Goal: Task Accomplishment & Management: Use online tool/utility

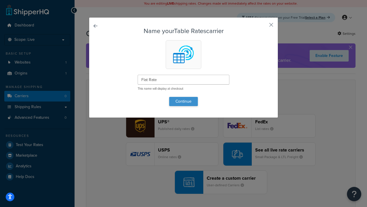
type input "Flat Rate"
click at [184, 101] on button "Continue" at bounding box center [183, 101] width 29 height 9
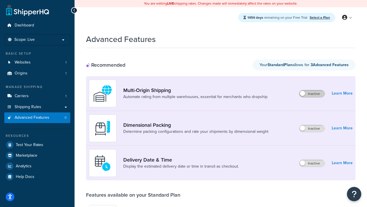
click at [312, 94] on label "Inactive" at bounding box center [312, 93] width 25 height 7
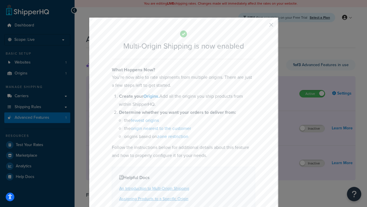
click at [263, 26] on button "button" at bounding box center [262, 26] width 1 height 1
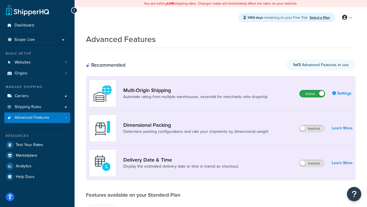
click at [313, 90] on label "Active" at bounding box center [312, 93] width 25 height 7
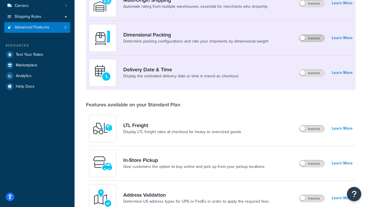
click at [312, 38] on label "Inactive" at bounding box center [312, 38] width 25 height 7
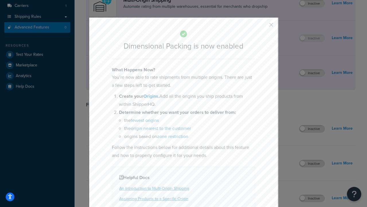
click at [263, 26] on button "button" at bounding box center [262, 26] width 1 height 1
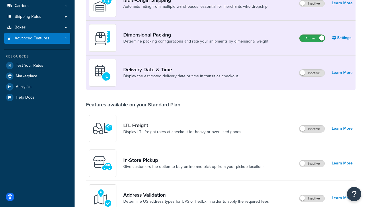
click at [313, 35] on label "Active" at bounding box center [312, 38] width 25 height 7
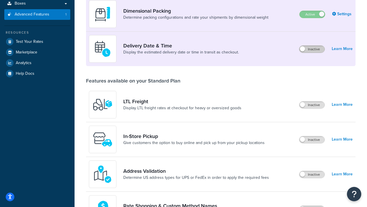
click at [312, 49] on label "Inactive" at bounding box center [312, 49] width 25 height 7
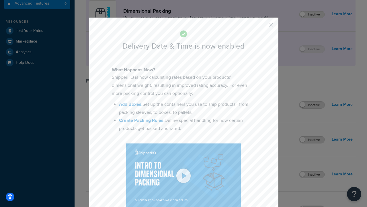
click at [263, 26] on button "button" at bounding box center [262, 26] width 1 height 1
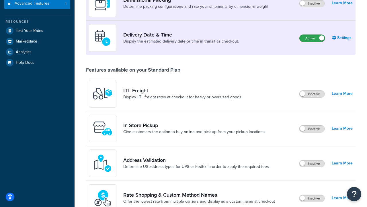
click at [313, 35] on label "Active" at bounding box center [312, 38] width 25 height 7
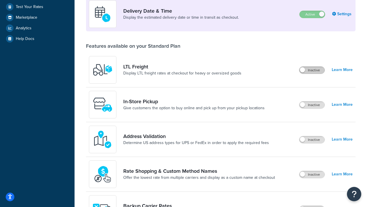
click at [312, 70] on label "Inactive" at bounding box center [312, 70] width 25 height 7
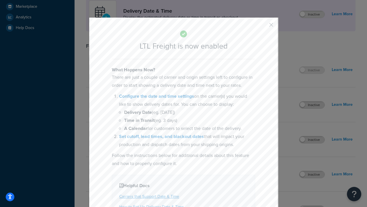
click at [263, 26] on button "button" at bounding box center [262, 26] width 1 height 1
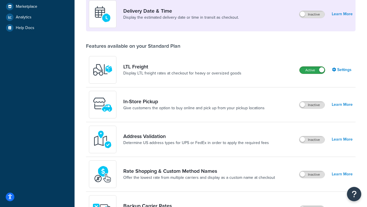
click at [313, 67] on label "Active" at bounding box center [312, 70] width 25 height 7
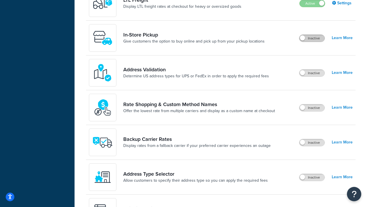
click at [312, 38] on label "Inactive" at bounding box center [312, 38] width 25 height 7
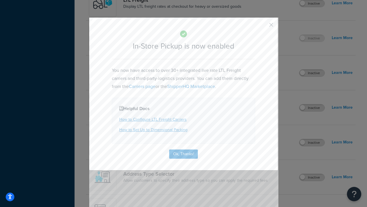
click at [263, 26] on button "button" at bounding box center [262, 26] width 1 height 1
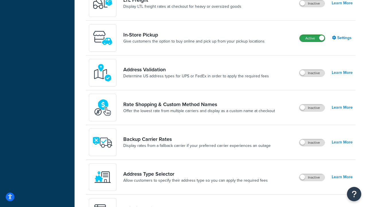
click at [313, 35] on label "Active" at bounding box center [312, 38] width 25 height 7
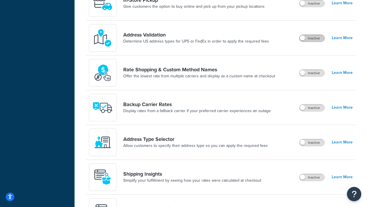
click at [312, 38] on label "Inactive" at bounding box center [312, 38] width 25 height 7
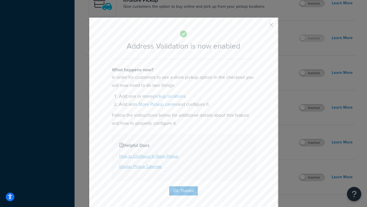
click at [263, 26] on button "button" at bounding box center [262, 26] width 1 height 1
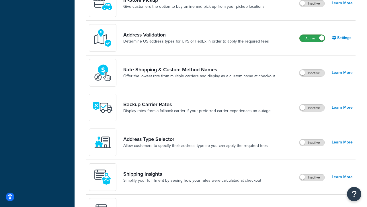
click at [313, 35] on label "Active" at bounding box center [312, 38] width 25 height 7
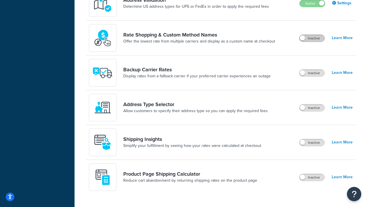
click at [312, 38] on label "Inactive" at bounding box center [312, 38] width 25 height 7
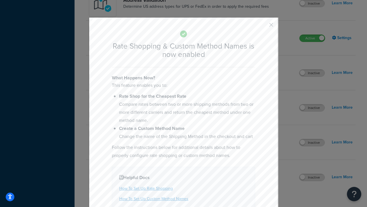
click at [263, 26] on button "button" at bounding box center [262, 26] width 1 height 1
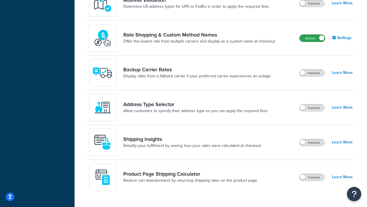
click at [313, 35] on label "Active" at bounding box center [312, 38] width 25 height 7
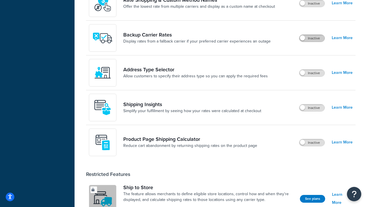
click at [312, 38] on label "Inactive" at bounding box center [312, 38] width 25 height 7
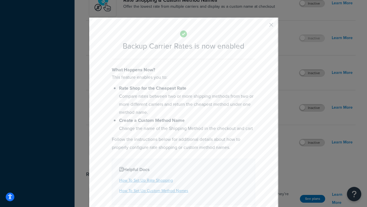
click at [263, 26] on button "button" at bounding box center [262, 26] width 1 height 1
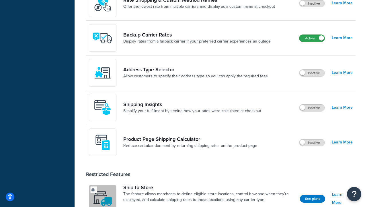
click at [312, 35] on label "Active" at bounding box center [312, 38] width 25 height 7
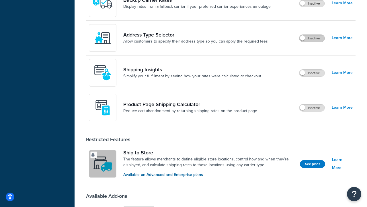
click at [312, 38] on label "Inactive" at bounding box center [312, 38] width 25 height 7
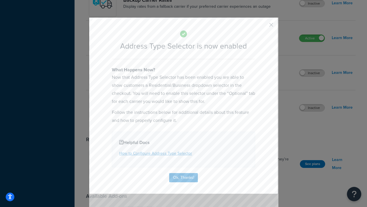
click at [263, 27] on button "button" at bounding box center [262, 26] width 1 height 1
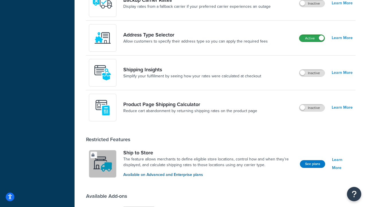
click at [312, 35] on label "Active" at bounding box center [312, 38] width 25 height 7
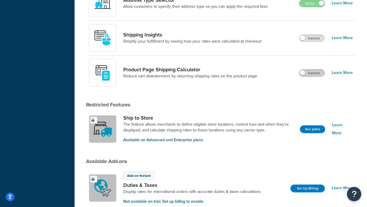
click at [312, 73] on label "Inactive" at bounding box center [312, 72] width 25 height 7
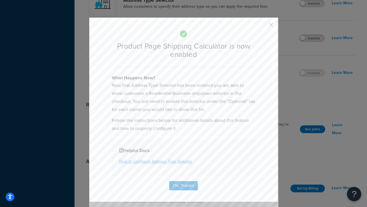
click at [263, 26] on button "button" at bounding box center [262, 26] width 1 height 1
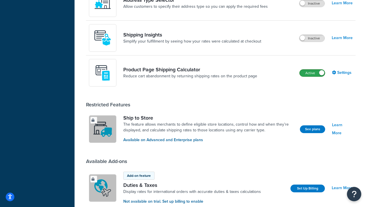
click at [313, 73] on label "Active" at bounding box center [312, 72] width 25 height 7
click at [312, 38] on label "Inactive" at bounding box center [312, 38] width 25 height 7
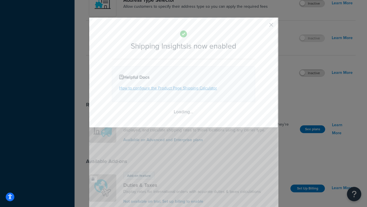
click at [263, 27] on button "button" at bounding box center [262, 26] width 1 height 1
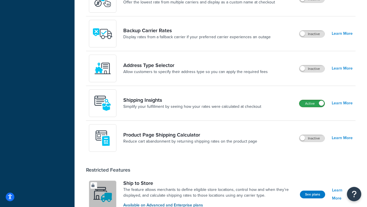
click at [312, 107] on label "Active" at bounding box center [312, 103] width 25 height 7
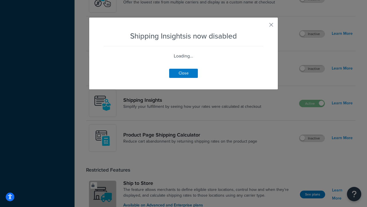
scroll to position [224, 0]
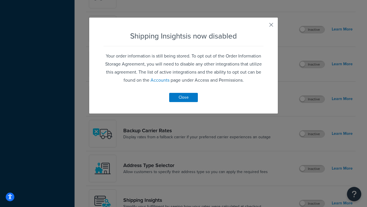
click at [263, 27] on button "button" at bounding box center [262, 26] width 1 height 1
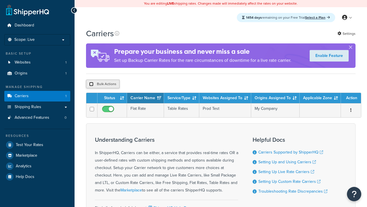
click at [91, 85] on input "checkbox" at bounding box center [91, 84] width 4 height 4
checkbox input "true"
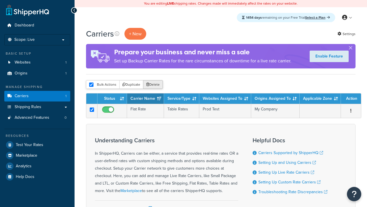
click at [154, 85] on button "Delete" at bounding box center [153, 84] width 20 height 9
